Goal: Information Seeking & Learning: Learn about a topic

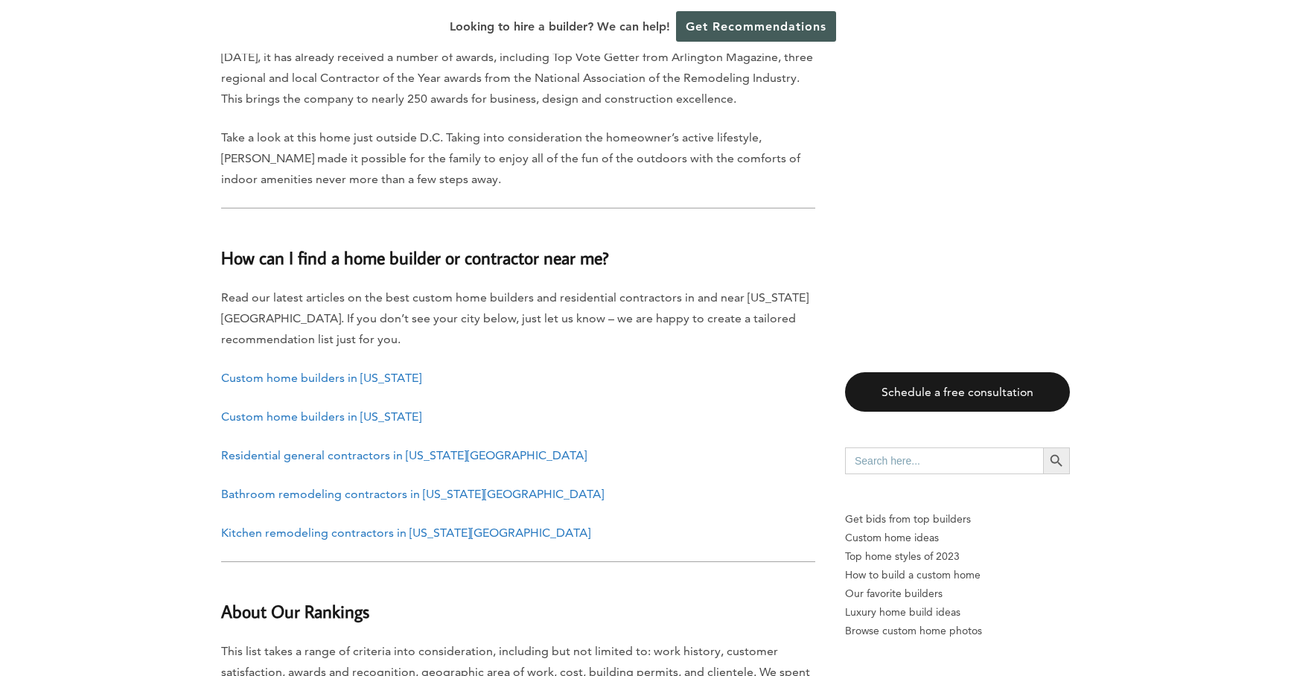
scroll to position [6520, 0]
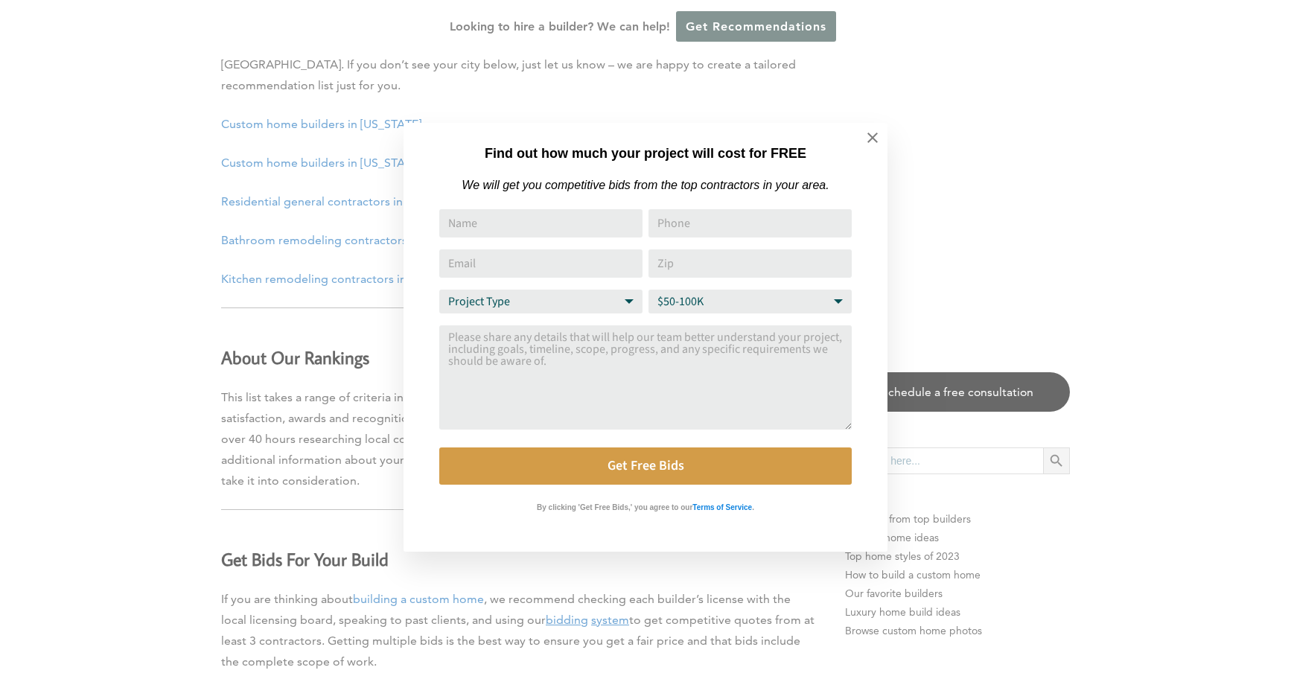
click at [170, 404] on div "Find out how much your project will cost for FREE We will get you competitive b…" at bounding box center [645, 338] width 1291 height 676
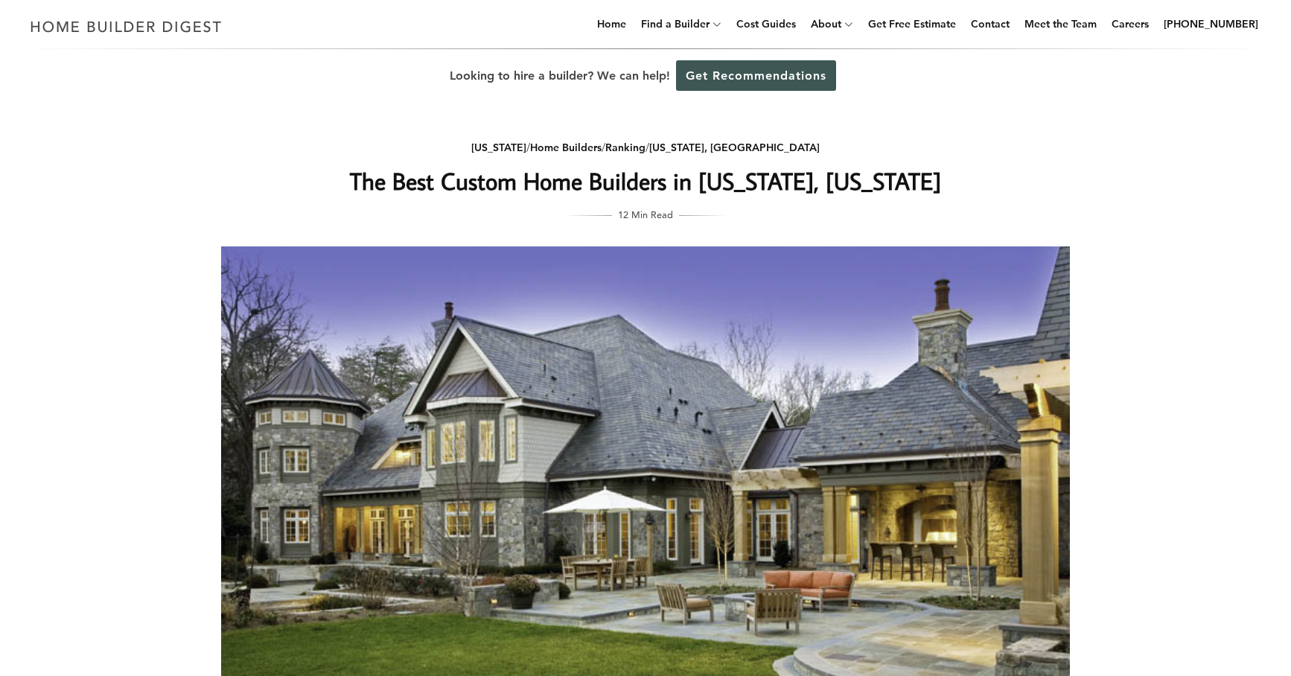
scroll to position [0, 0]
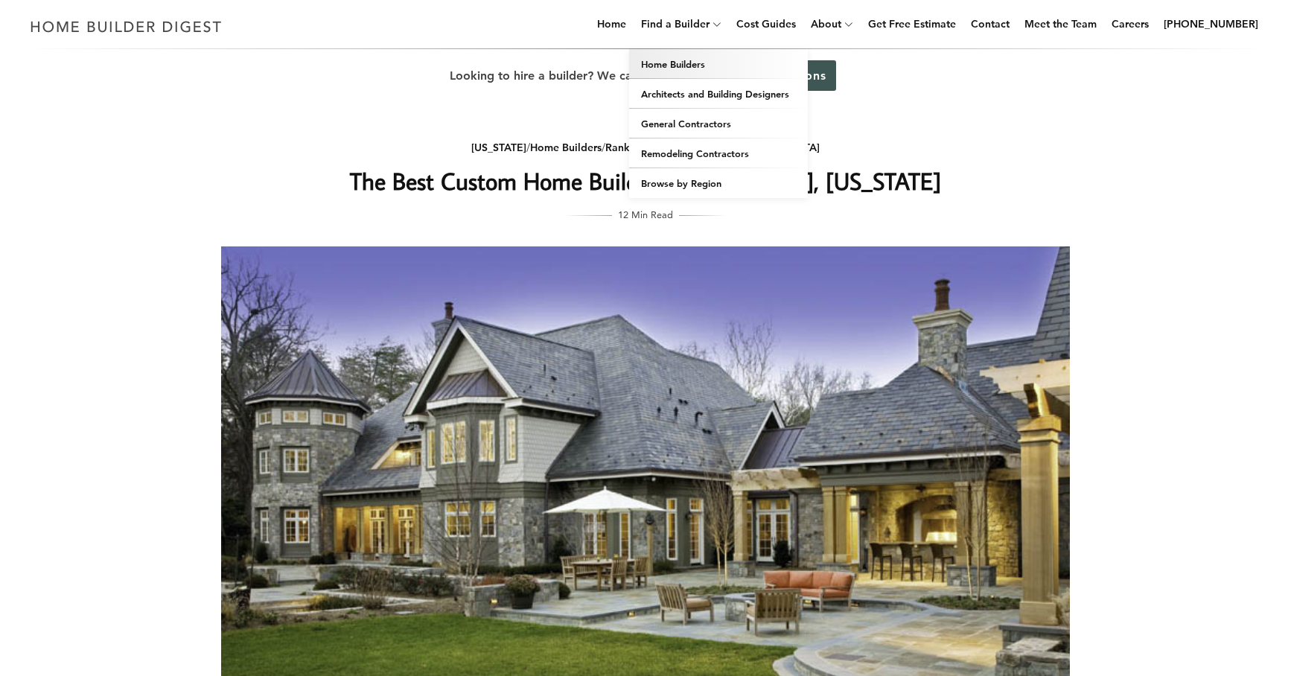
click at [675, 63] on link "Home Builders" at bounding box center [718, 64] width 179 height 30
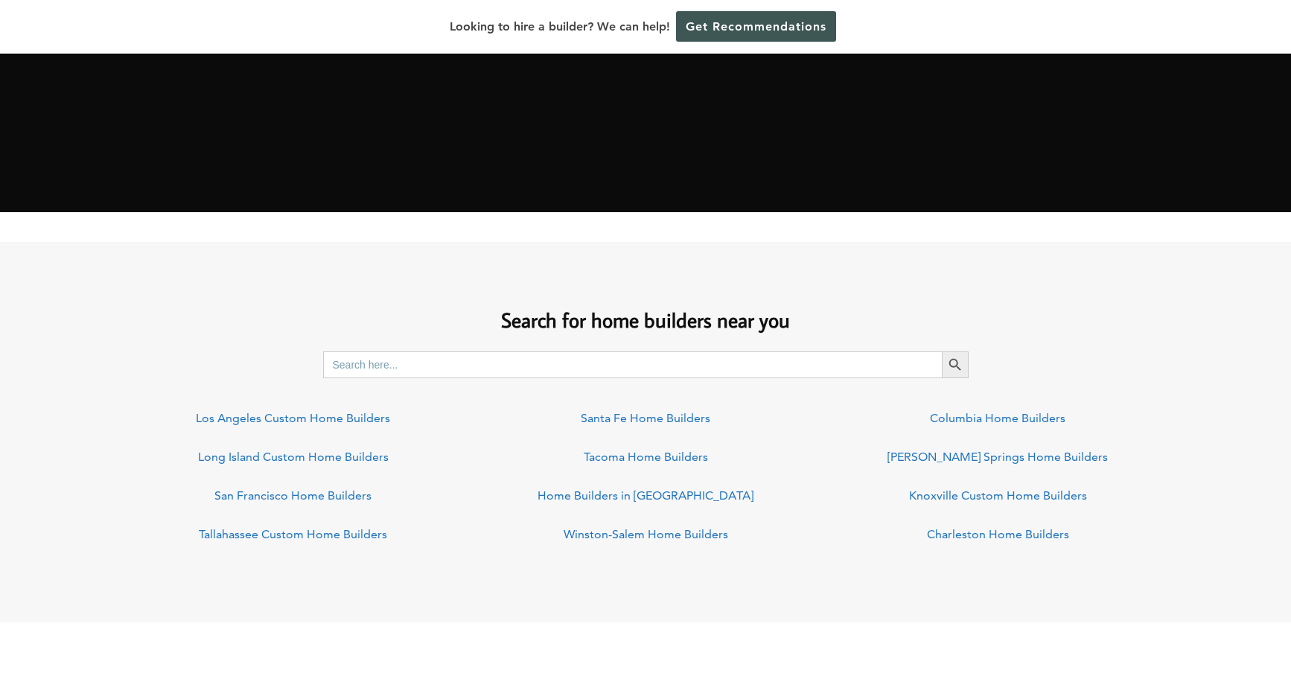
scroll to position [958, 0]
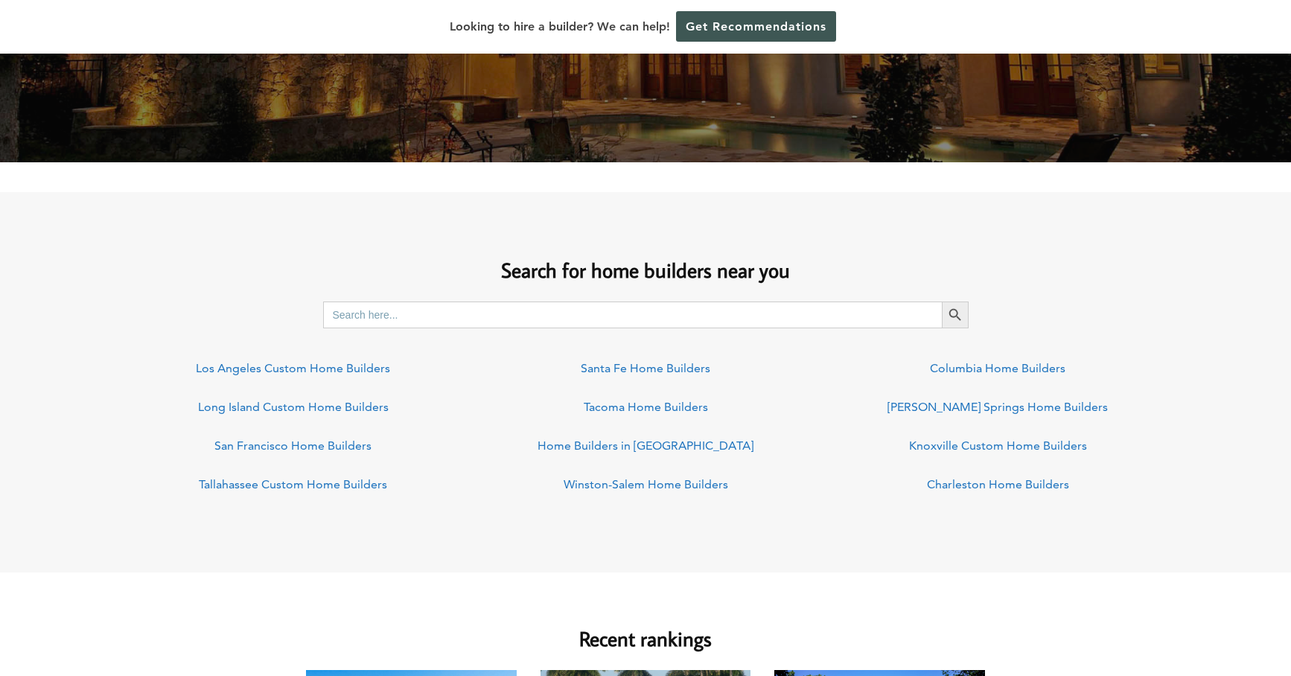
click at [448, 315] on input "Search for:" at bounding box center [632, 315] width 619 height 27
type input "indianapolis"
click at [955, 314] on button "Search Button" at bounding box center [955, 315] width 27 height 27
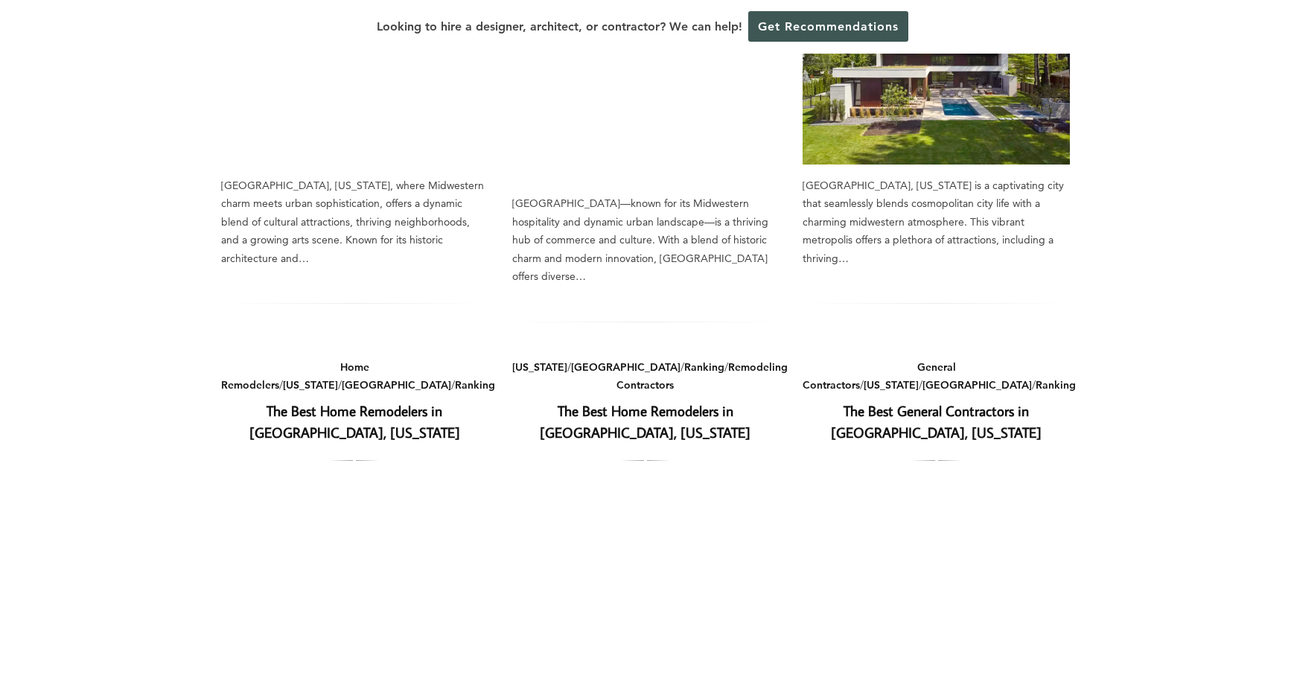
scroll to position [354, 0]
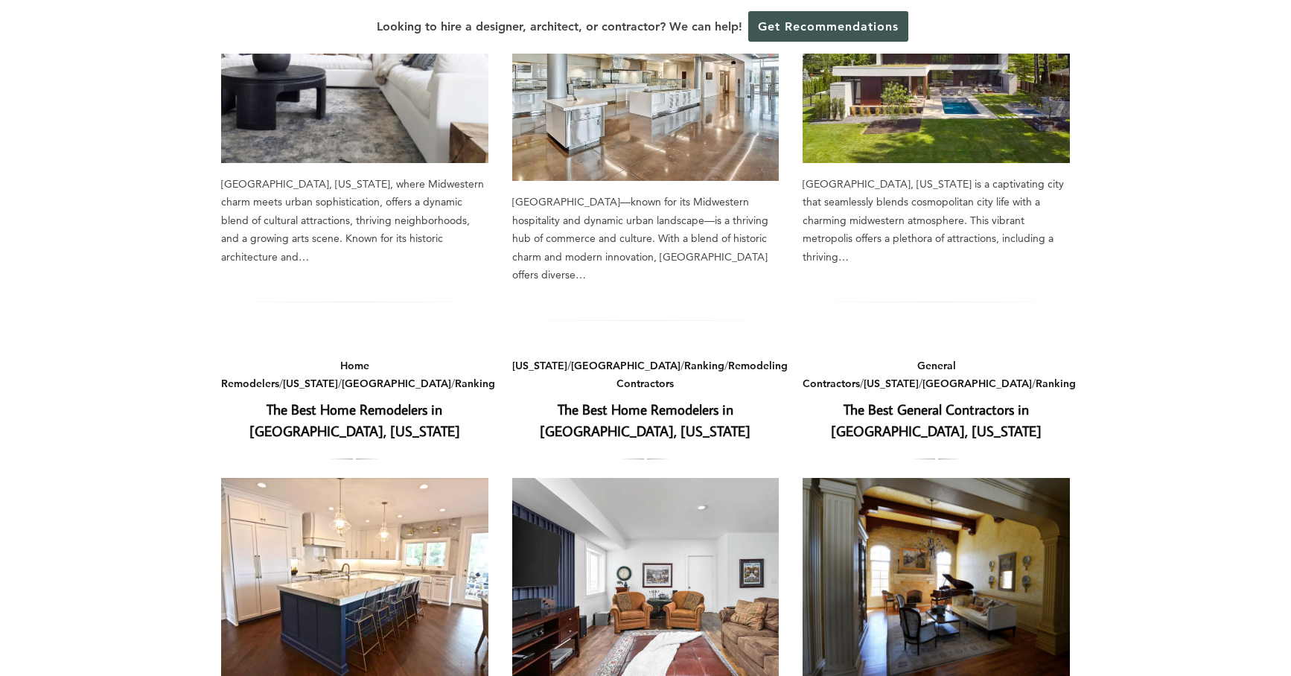
click at [608, 399] on h2 "The Best Home Remodelers in Indianapolis, Indiana" at bounding box center [645, 420] width 267 height 43
click at [609, 400] on link "The Best Home Remodelers in Indianapolis, Indiana" at bounding box center [645, 420] width 211 height 40
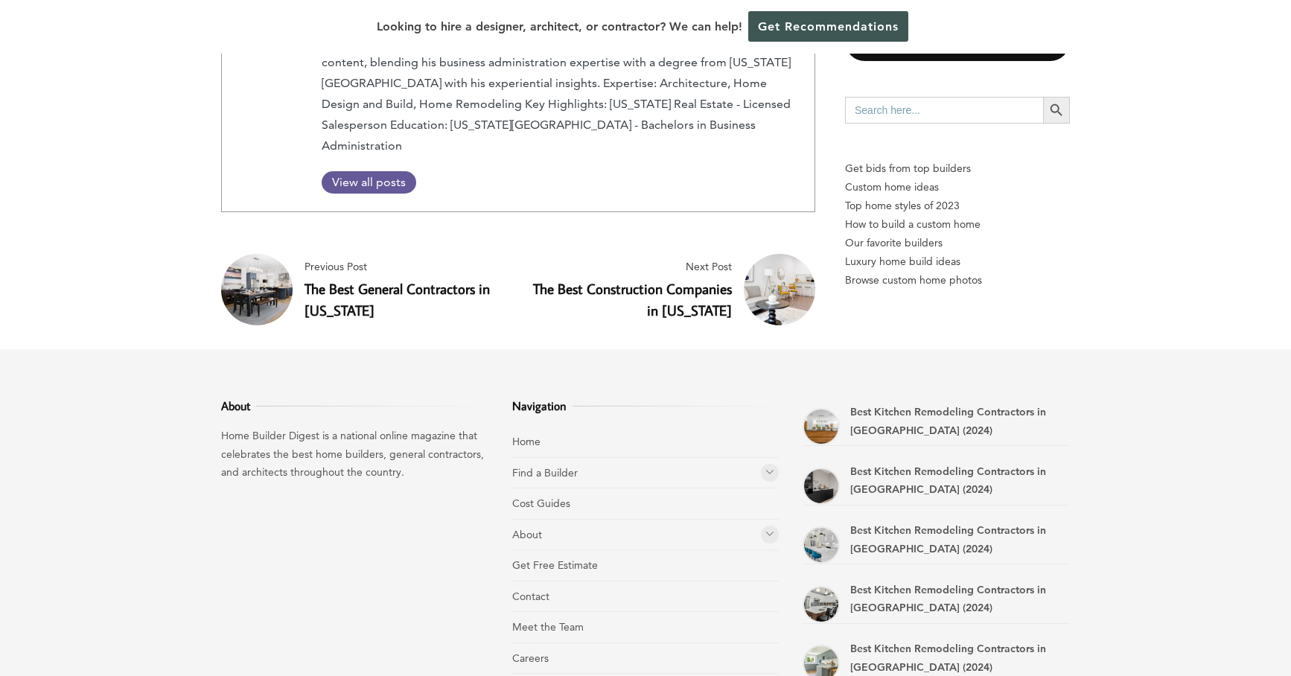
scroll to position [7897, 0]
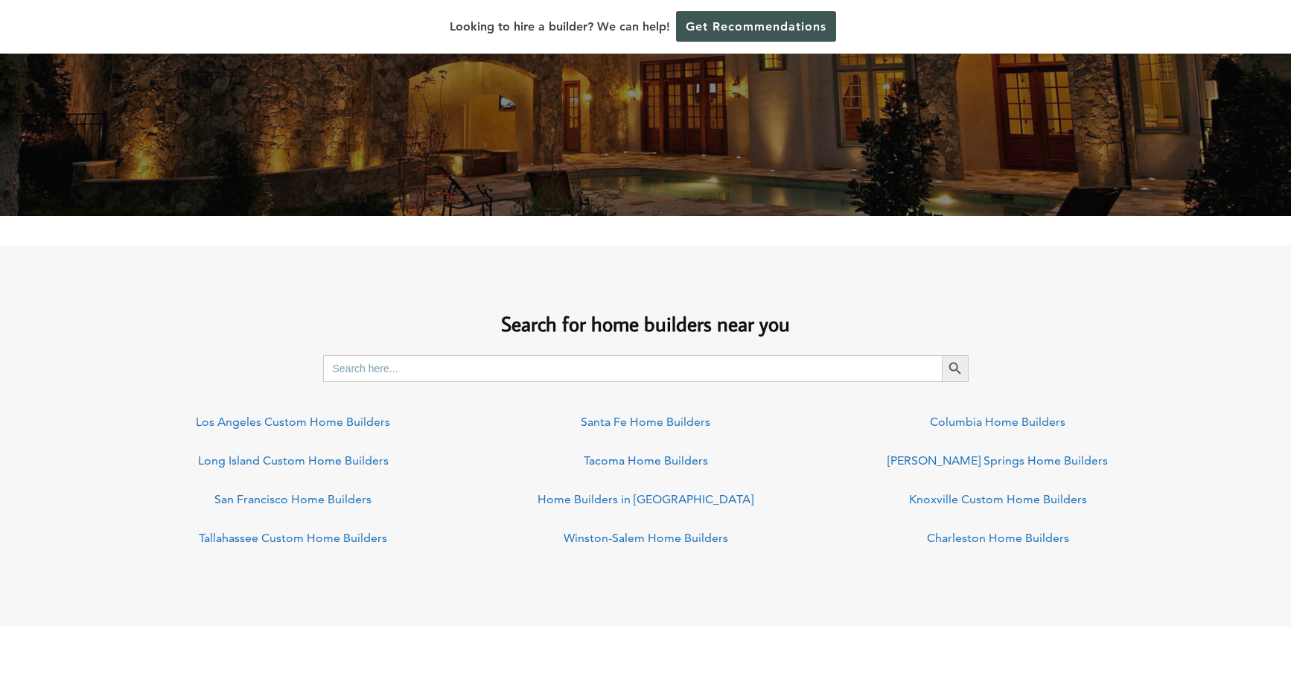
scroll to position [909, 0]
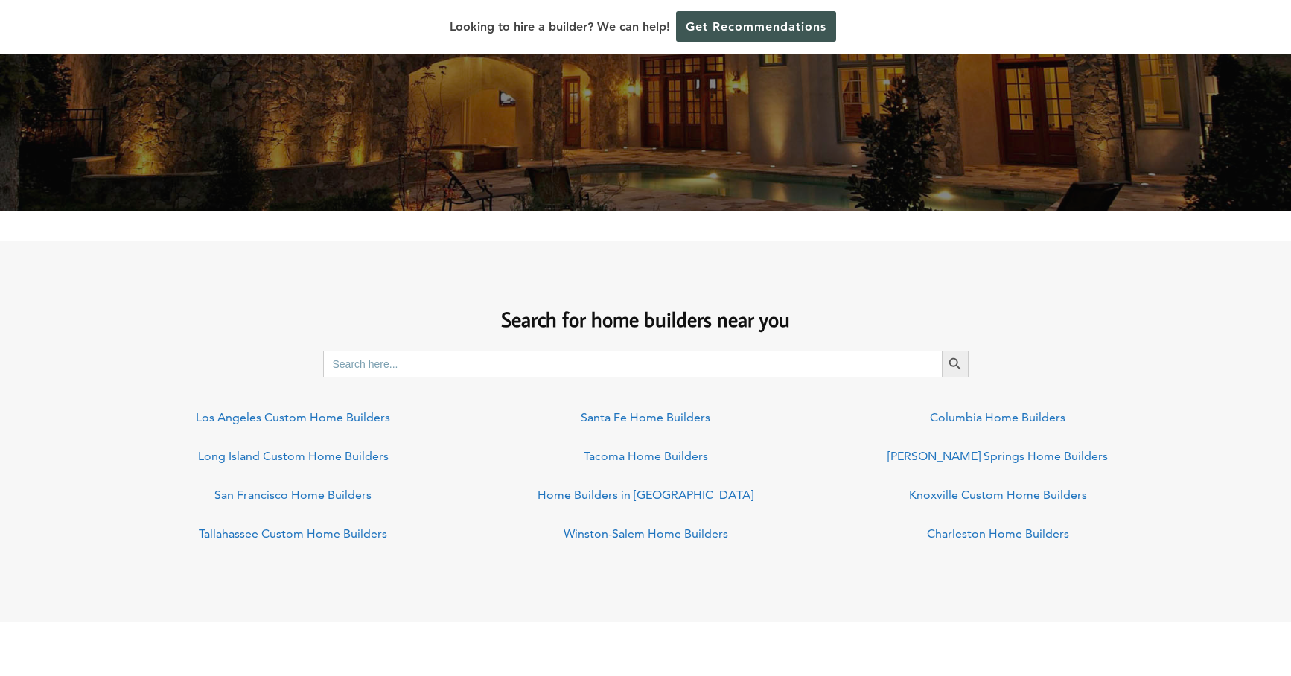
click at [384, 361] on input "Search for:" at bounding box center [632, 364] width 619 height 27
type input "[US_STATE][GEOGRAPHIC_DATA]"
click at [955, 363] on button "Search Button" at bounding box center [955, 364] width 27 height 27
type input "Washington DC home builders"
click at [955, 363] on button "Search Button" at bounding box center [955, 364] width 27 height 27
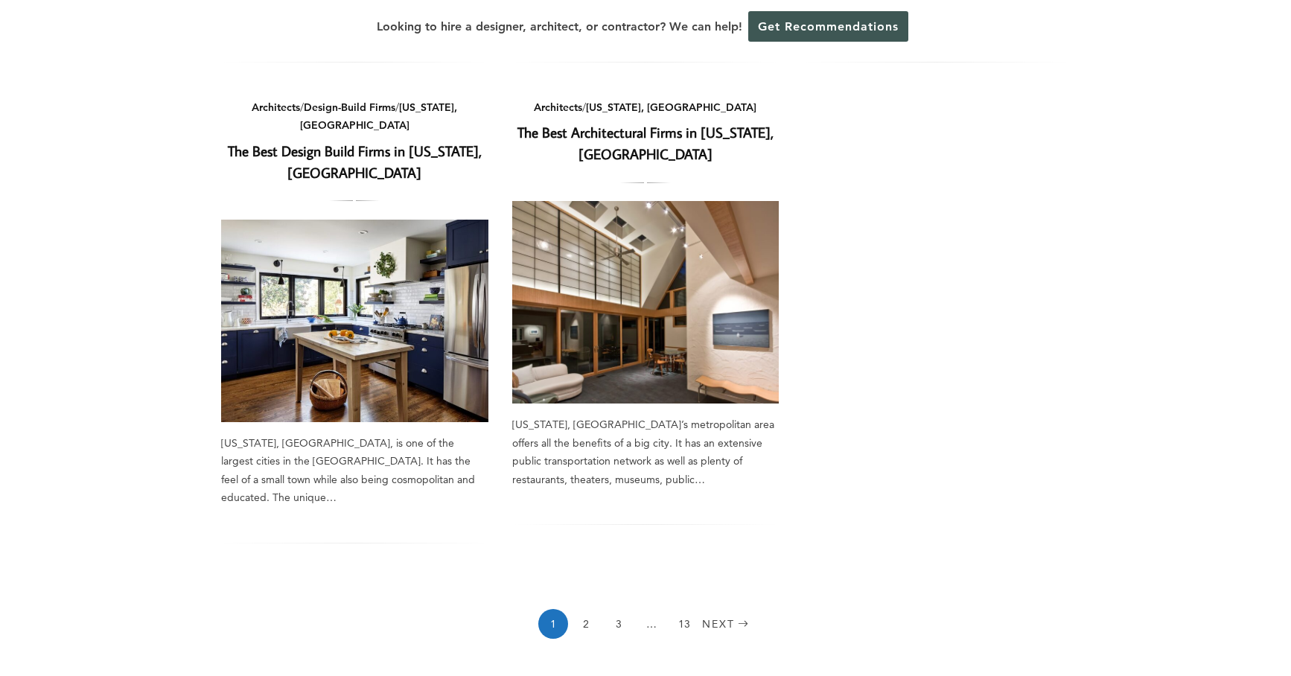
scroll to position [1136, 0]
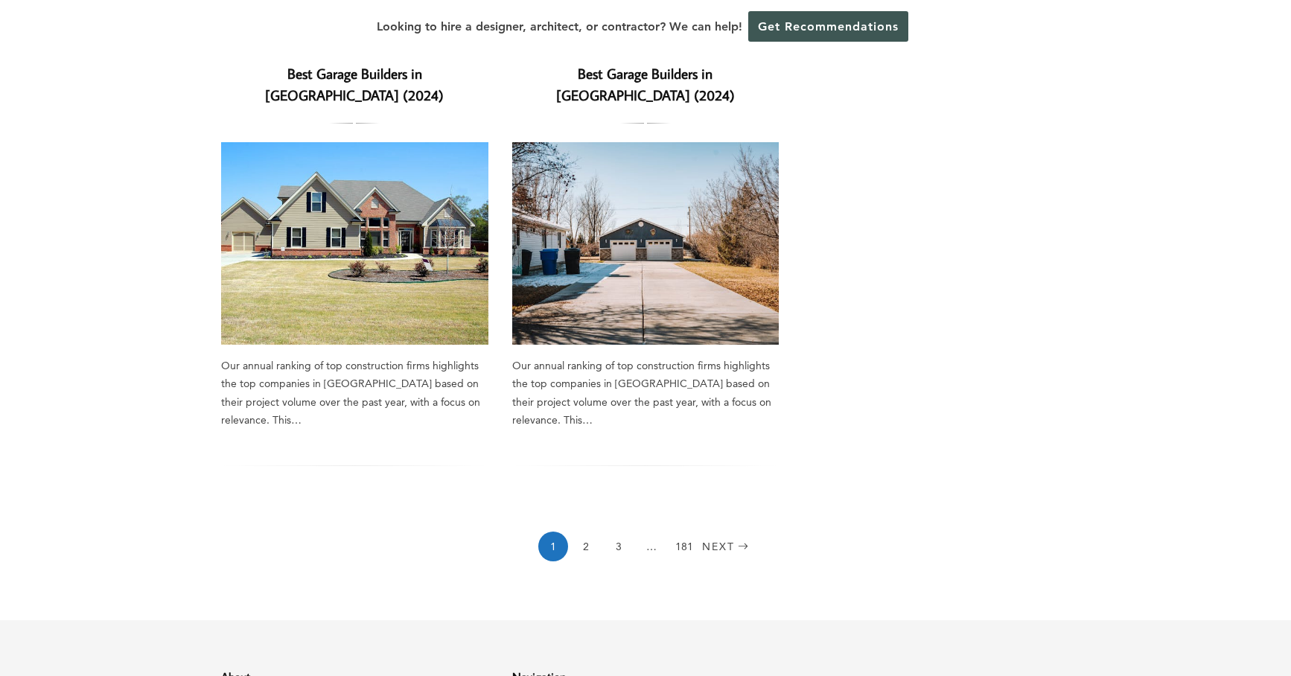
scroll to position [1136, 0]
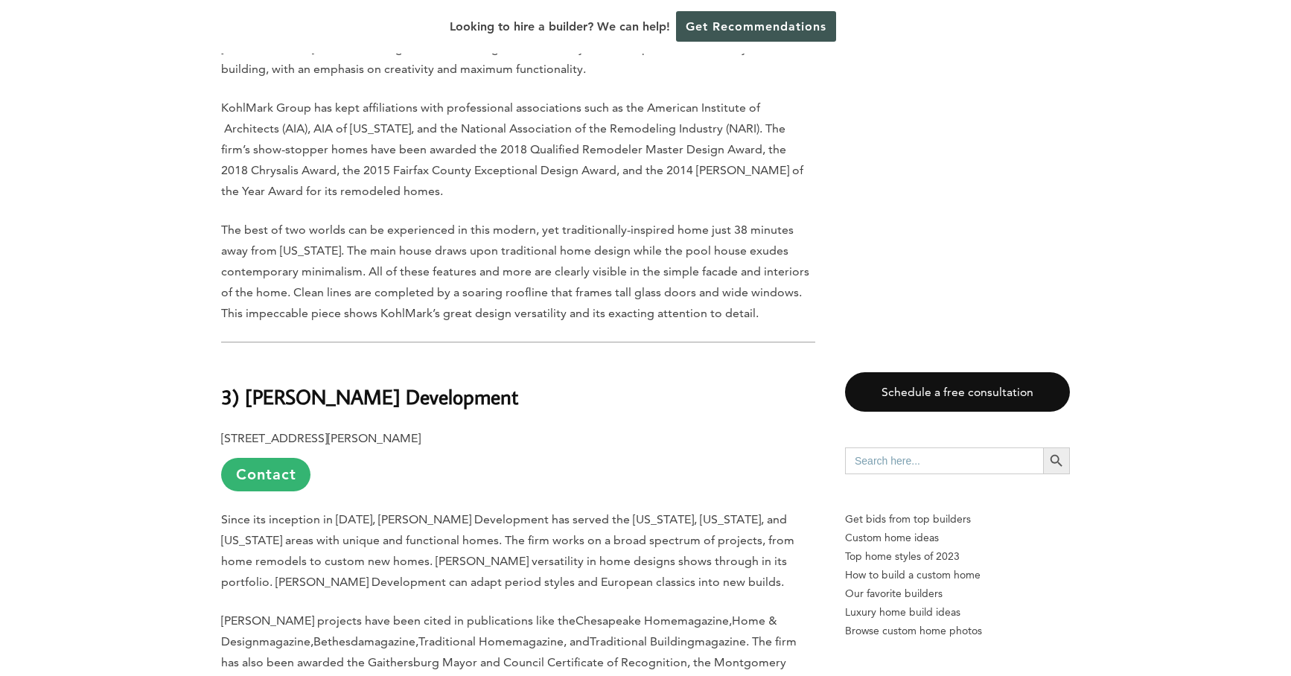
scroll to position [4653, 0]
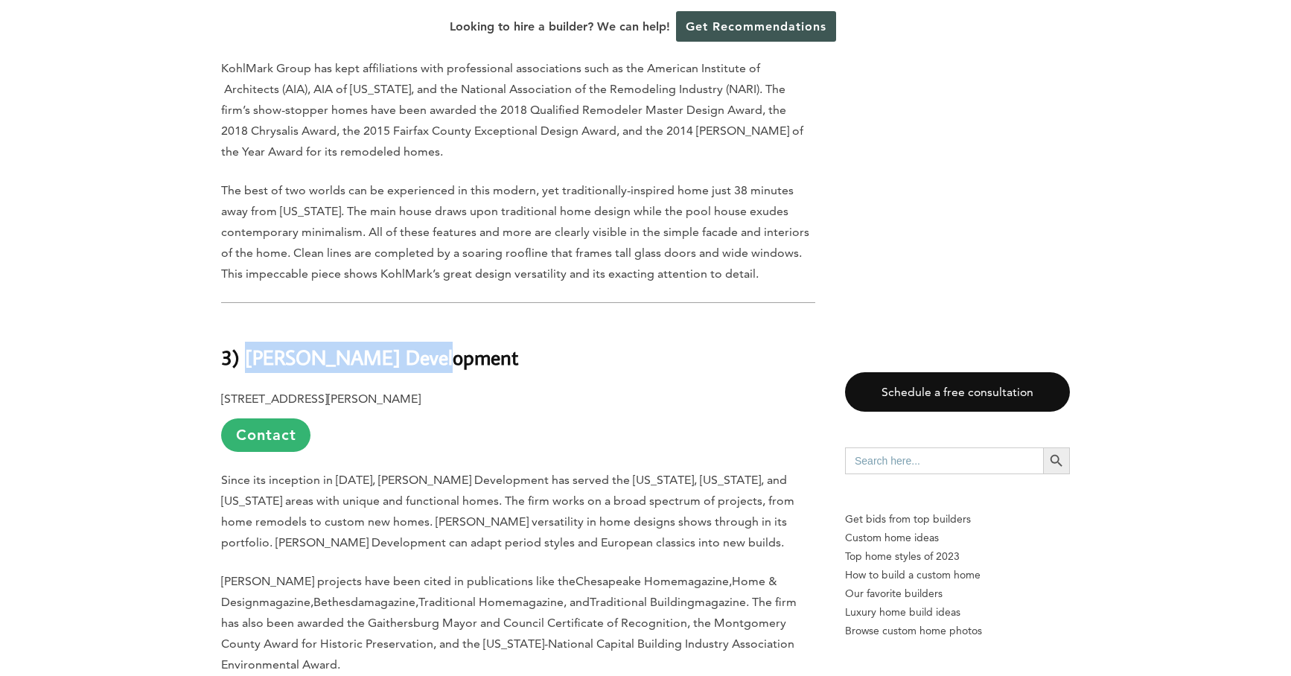
drag, startPoint x: 245, startPoint y: 221, endPoint x: 478, endPoint y: 224, distance: 233.1
click at [478, 321] on h2 "3) O’Neill Development" at bounding box center [518, 346] width 594 height 51
copy b "O’Neill Development"
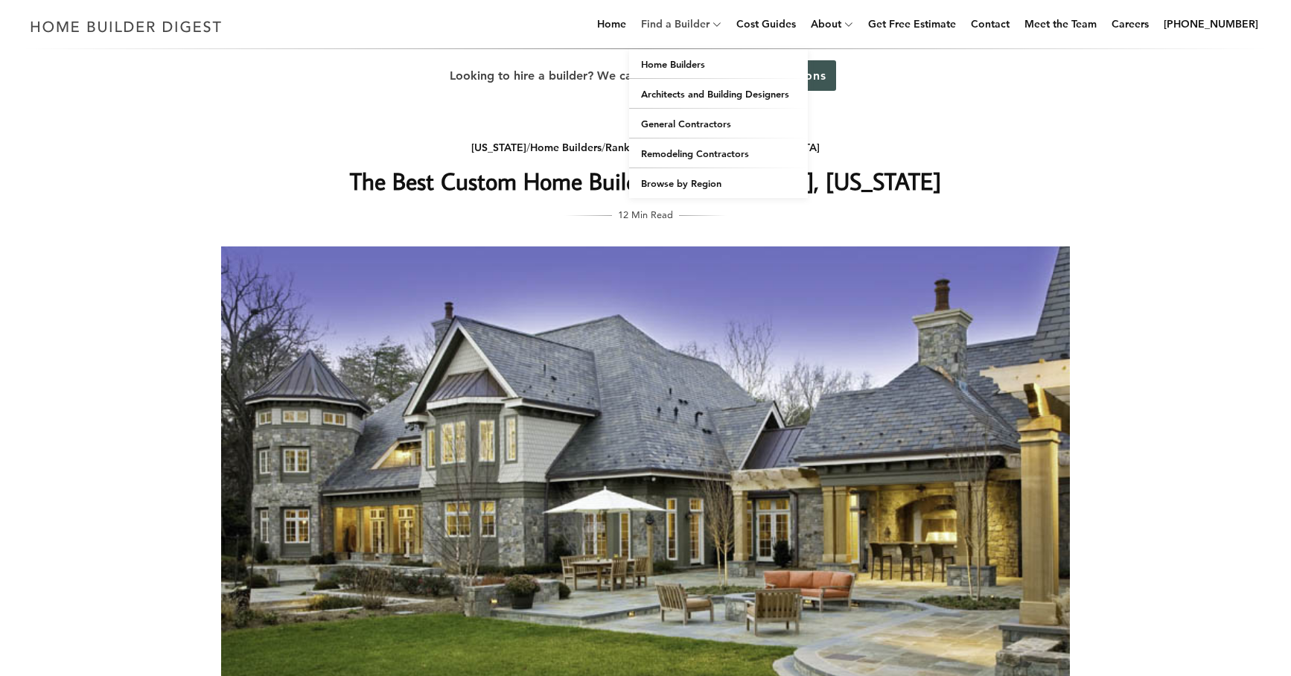
scroll to position [0, 0]
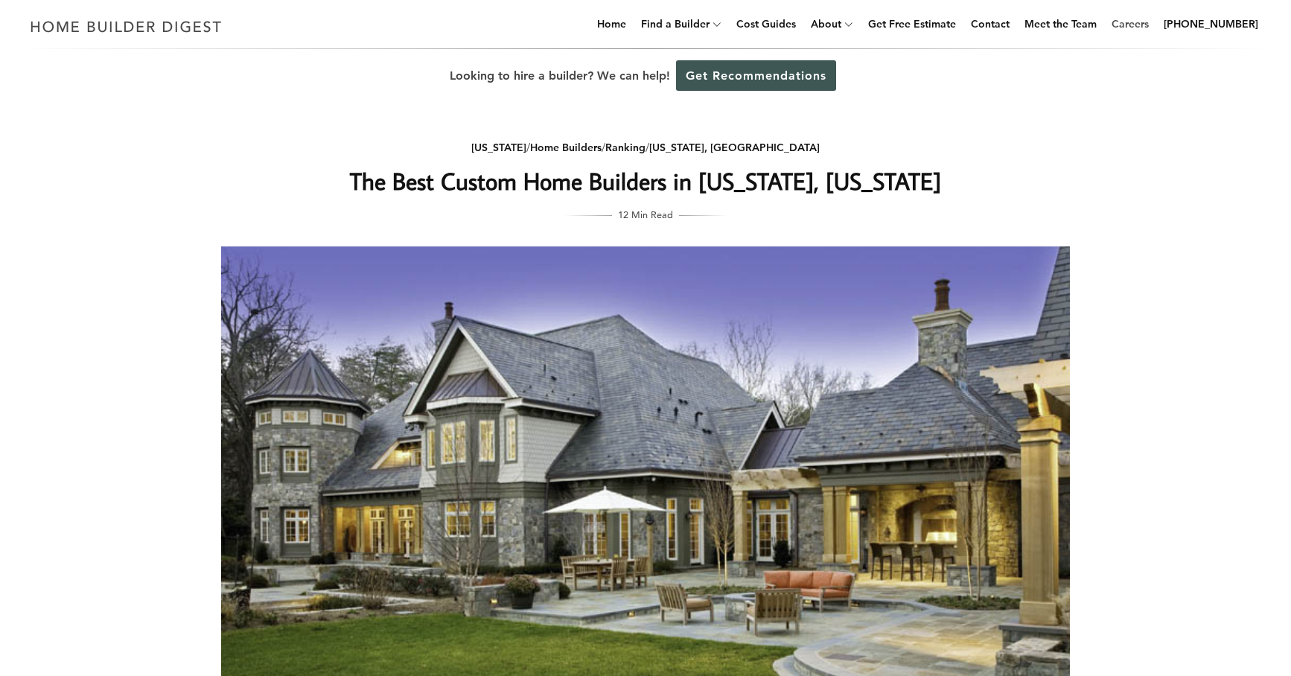
click at [1129, 4] on link "Careers" at bounding box center [1130, 24] width 49 height 48
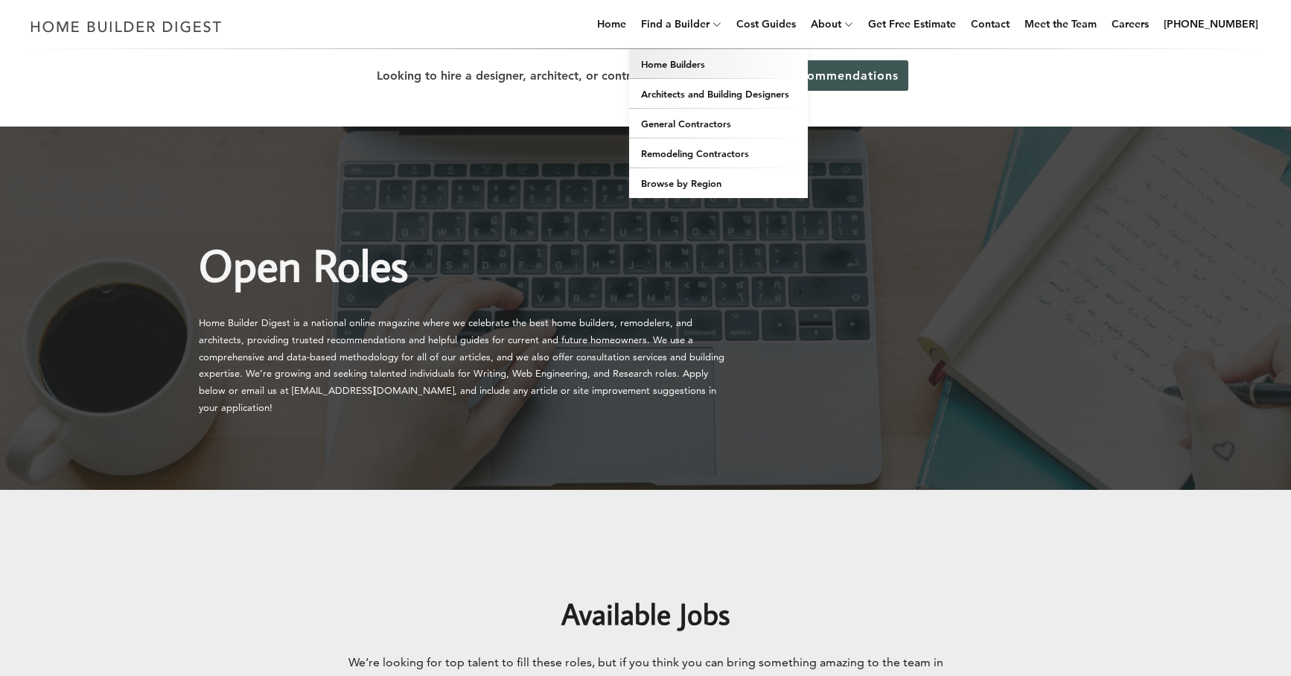
click at [699, 61] on link "Home Builders" at bounding box center [718, 64] width 179 height 30
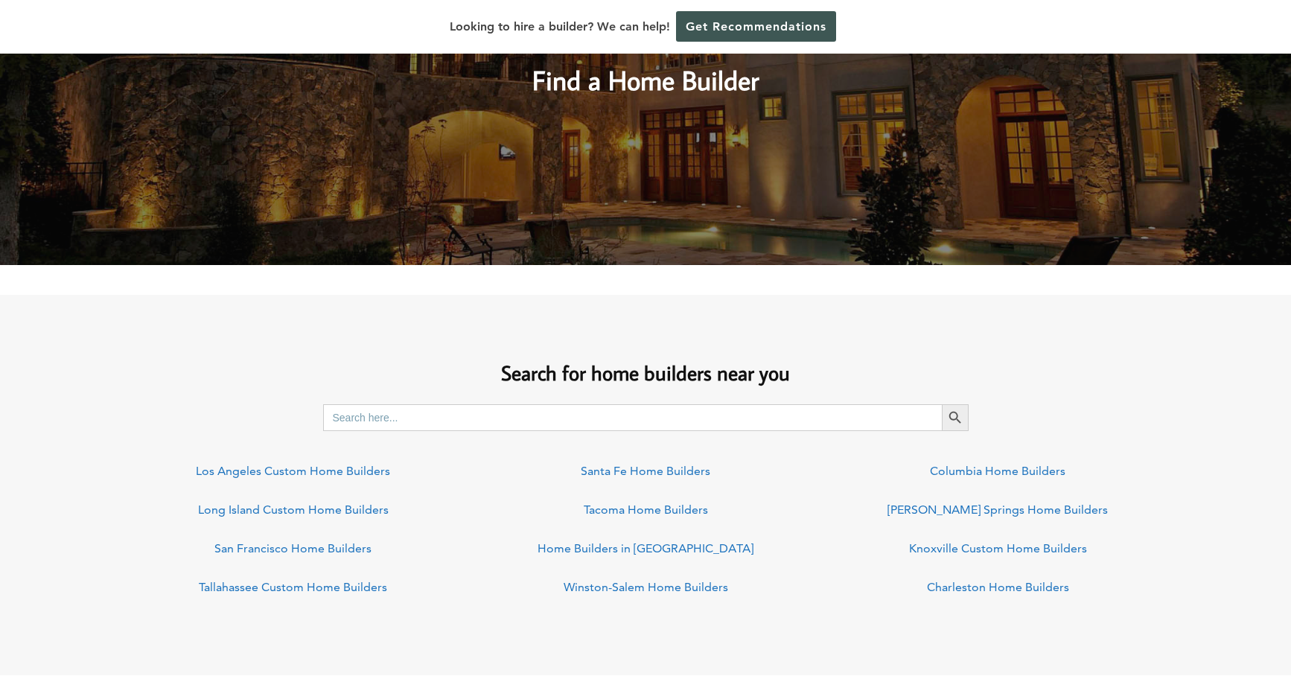
scroll to position [899, 0]
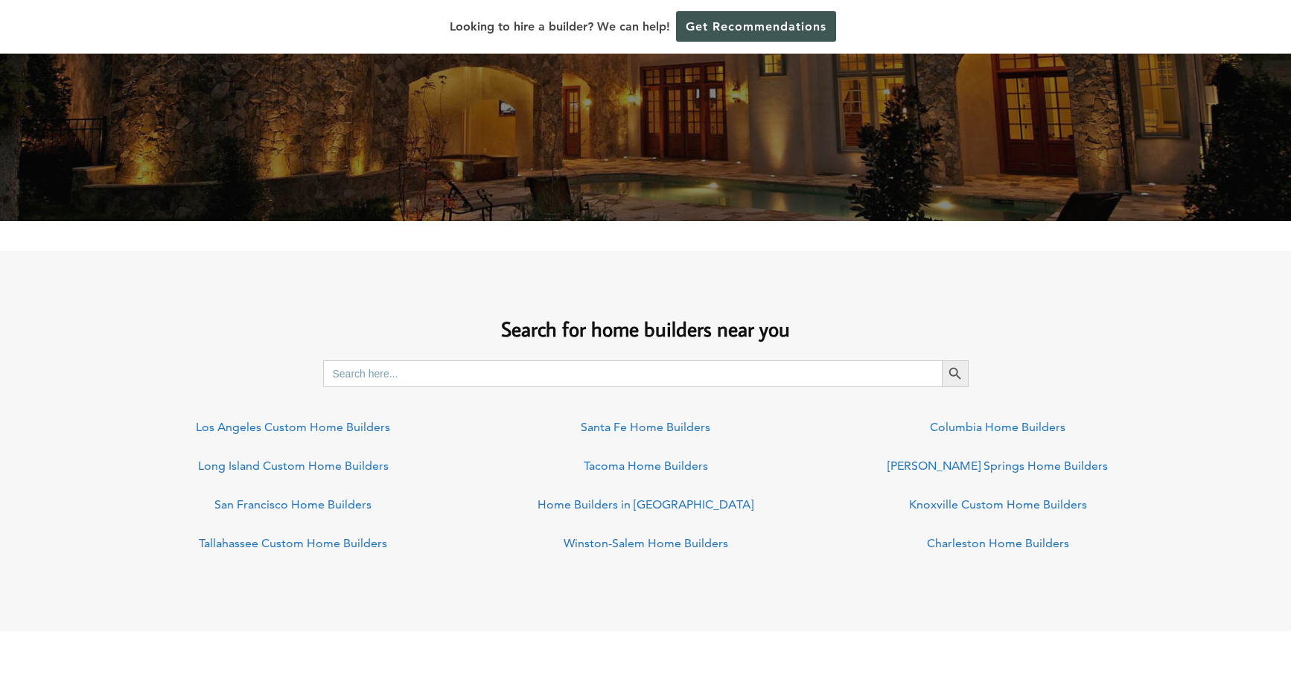
click at [421, 378] on input "Search for:" at bounding box center [632, 373] width 619 height 27
type input "[GEOGRAPHIC_DATA]"
click at [955, 373] on button "Search Button" at bounding box center [955, 373] width 27 height 27
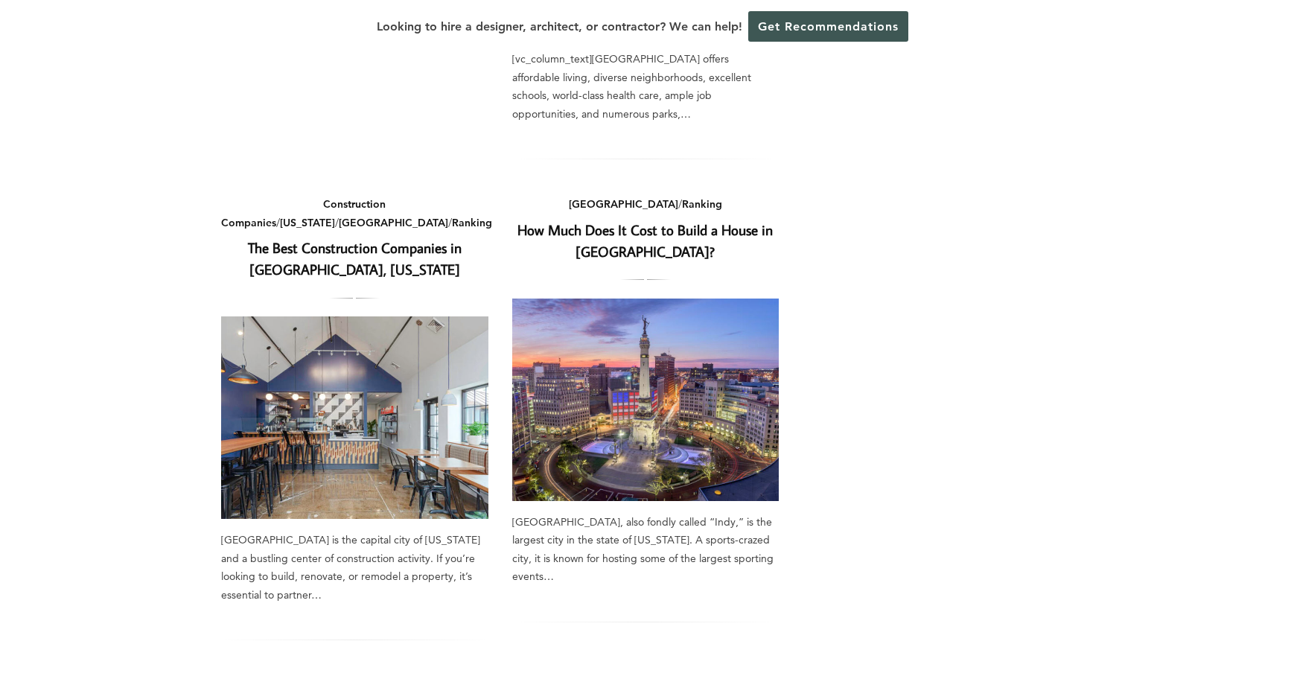
scroll to position [1197, 0]
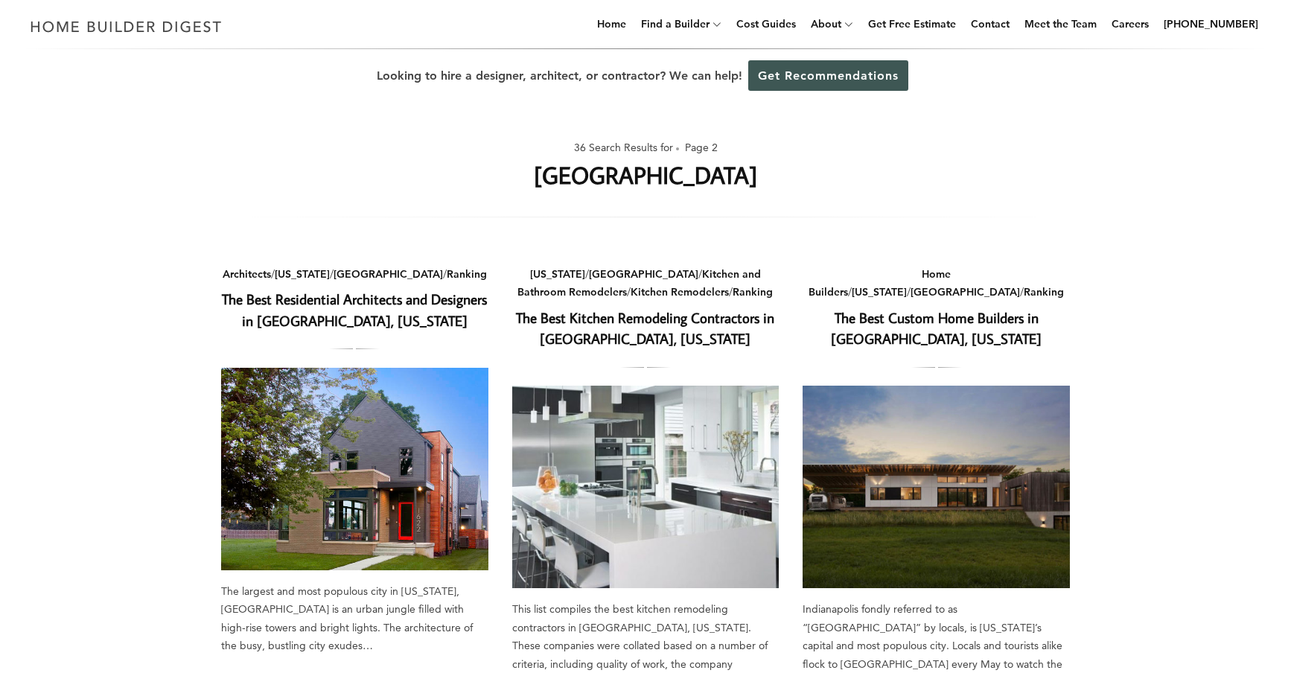
click at [940, 317] on link "The Best Custom Home Builders in [GEOGRAPHIC_DATA], [US_STATE]" at bounding box center [936, 328] width 211 height 40
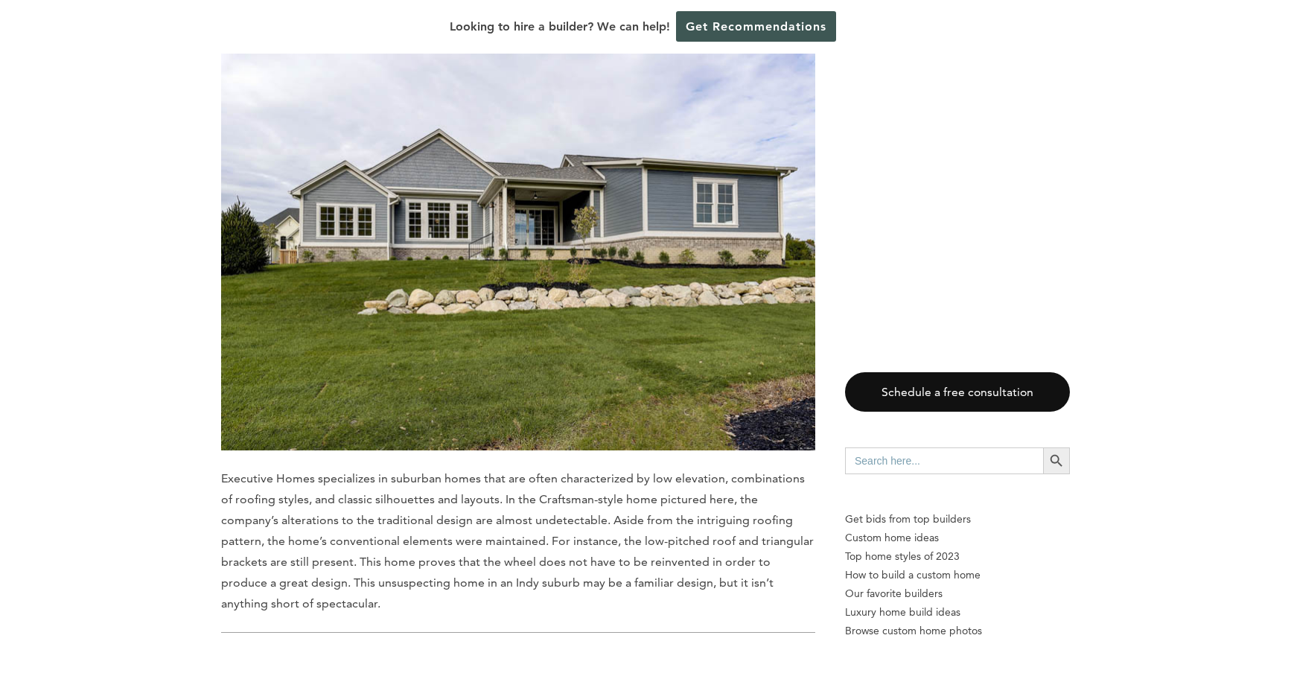
scroll to position [5715, 0]
